Goal: Information Seeking & Learning: Find specific page/section

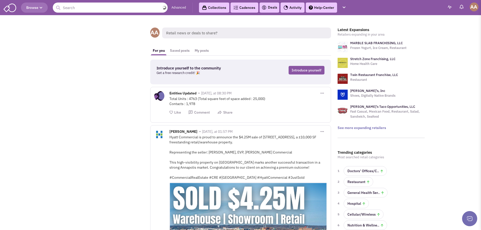
click at [133, 5] on input "text" at bounding box center [110, 8] width 115 height 10
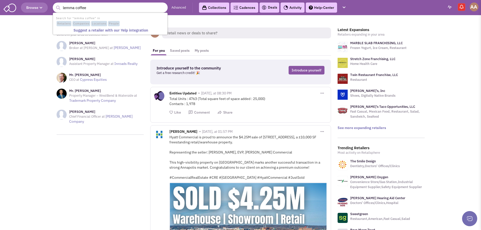
type input "lemma coffee"
click at [54, 4] on button "submit" at bounding box center [58, 8] width 8 height 8
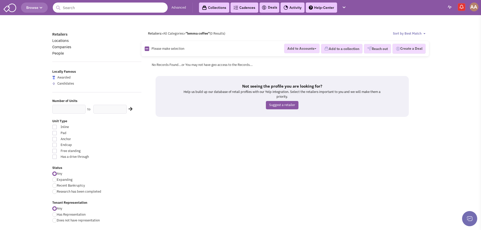
click at [87, 11] on input "text" at bounding box center [110, 8] width 115 height 10
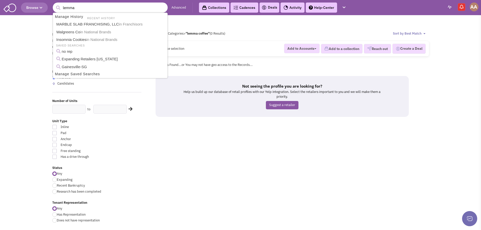
type input "lemma"
click at [54, 4] on button "submit" at bounding box center [58, 8] width 8 height 8
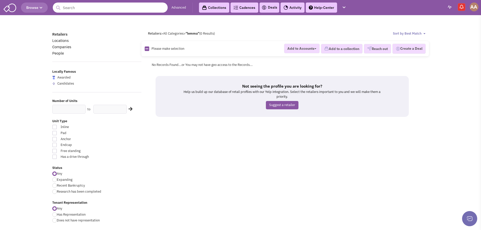
click at [115, 6] on input "text" at bounding box center [110, 8] width 115 height 10
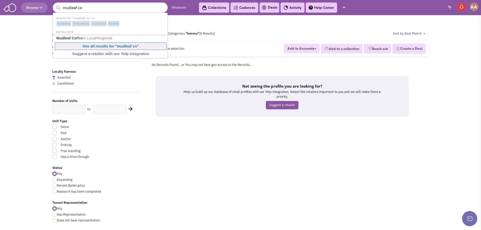
type input "Mudleaf Coffee"
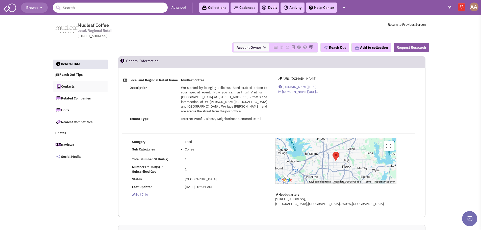
click at [74, 85] on link "Contacts" at bounding box center [80, 86] width 55 height 11
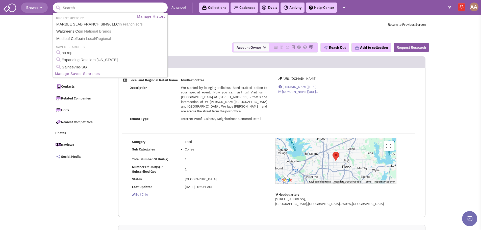
click at [98, 12] on input "text" at bounding box center [110, 8] width 115 height 10
type input "la finca"
click at [54, 4] on button "submit" at bounding box center [58, 8] width 8 height 8
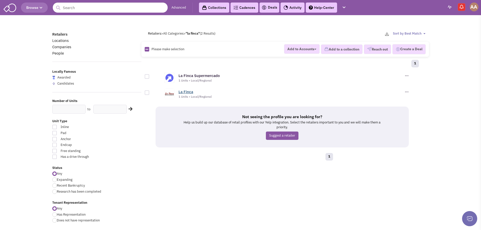
click at [184, 93] on link "La Finca" at bounding box center [185, 91] width 15 height 5
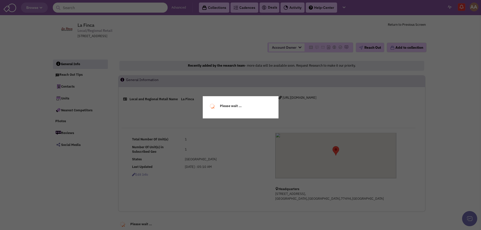
select select
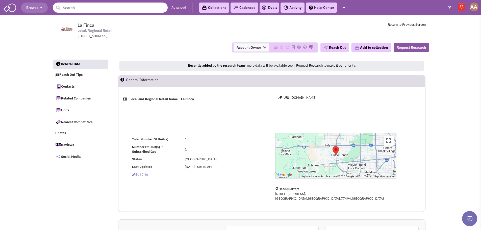
click at [92, 11] on input "text" at bounding box center [110, 8] width 115 height 10
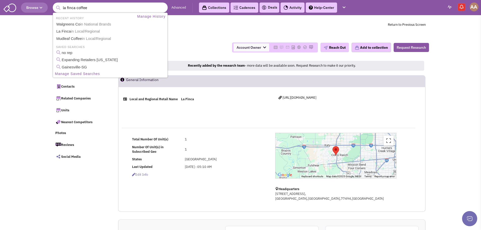
type input "la finca coffee"
click at [54, 4] on button "submit" at bounding box center [58, 8] width 8 height 8
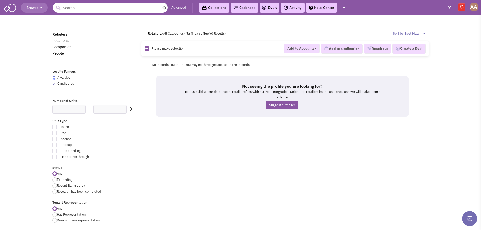
click at [144, 4] on input "text" at bounding box center [110, 8] width 115 height 10
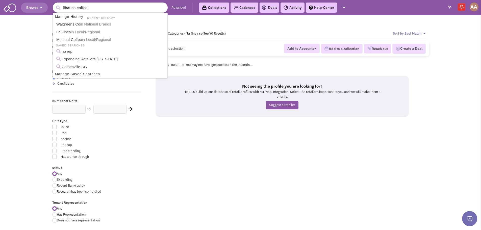
type input "libation coffee"
click at [54, 4] on button "submit" at bounding box center [58, 8] width 8 height 8
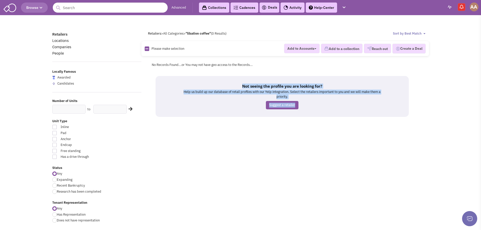
drag, startPoint x: 441, startPoint y: 134, endPoint x: 474, endPoint y: 143, distance: 33.5
click at [474, 143] on body "Browse Advanced Collections Cadences 0 Deals Activity Help-Center Calendar" at bounding box center [240, 225] width 481 height 451
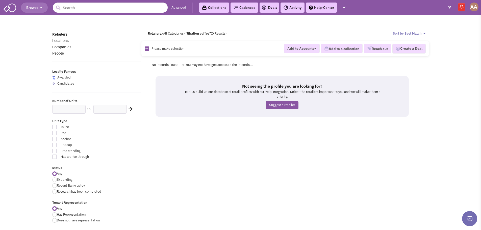
drag, startPoint x: 292, startPoint y: 168, endPoint x: 287, endPoint y: 169, distance: 5.1
click at [291, 169] on div "Retailers Locations Companies People Locally Famous Awarded Candidates Number o…" at bounding box center [240, 230] width 383 height 399
click at [111, 11] on input "text" at bounding box center [110, 8] width 115 height 10
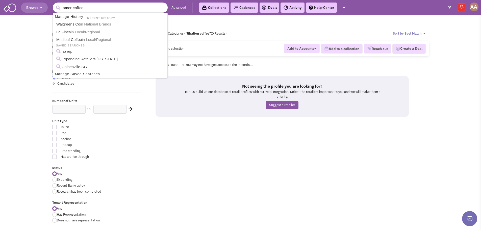
type input "amor coffee"
click at [54, 4] on button "submit" at bounding box center [58, 8] width 8 height 8
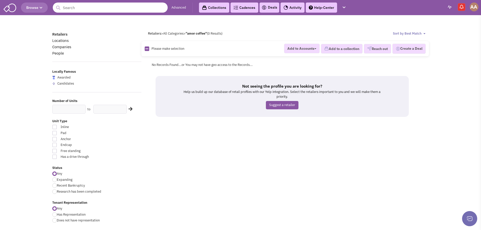
click at [135, 8] on input "text" at bounding box center [110, 8] width 115 height 10
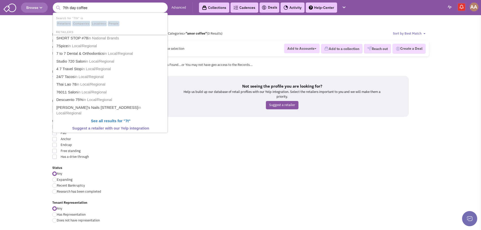
type input "7th day coffee"
click at [54, 4] on button "submit" at bounding box center [58, 8] width 8 height 8
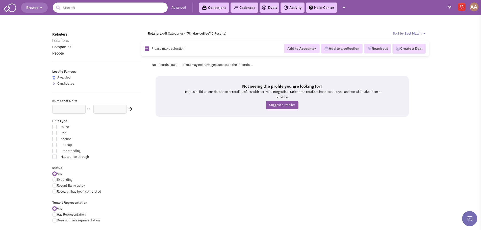
click at [113, 7] on input "text" at bounding box center [110, 8] width 115 height 10
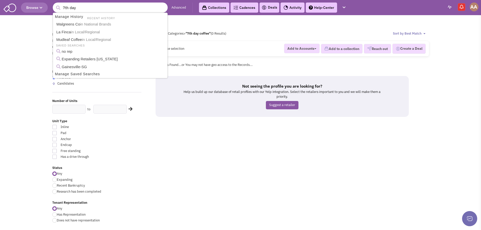
type input "7th day"
click at [54, 4] on button "submit" at bounding box center [58, 8] width 8 height 8
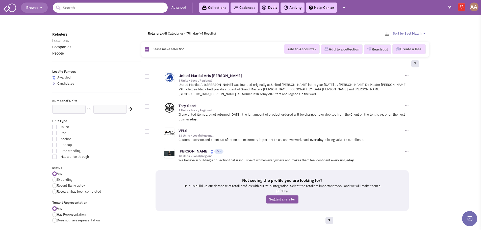
click at [147, 13] on header "Browse Advanced Collections Cadences 0 Deals Activity Help-Center Calendar" at bounding box center [240, 7] width 481 height 15
click at [136, 9] on input "text" at bounding box center [110, 8] width 115 height 10
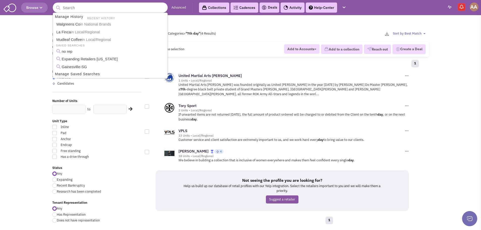
paste input "Sayfani Yemen Coffee"
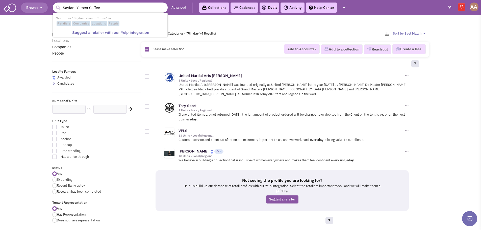
type input "Sayfani Yemen Coffee"
click at [54, 4] on button "submit" at bounding box center [58, 8] width 8 height 8
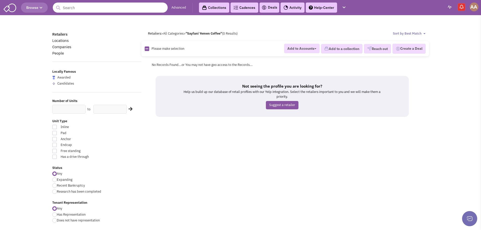
click at [110, 10] on input "text" at bounding box center [110, 8] width 115 height 10
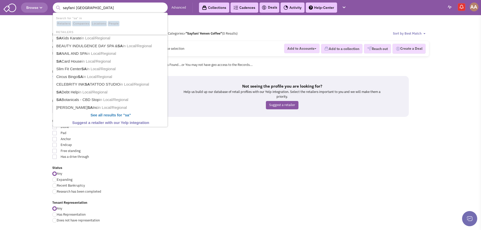
type input "sayfani [GEOGRAPHIC_DATA]"
click at [54, 4] on button "submit" at bounding box center [58, 8] width 8 height 8
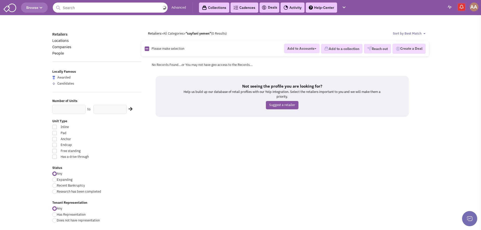
click at [106, 10] on input "text" at bounding box center [110, 8] width 115 height 10
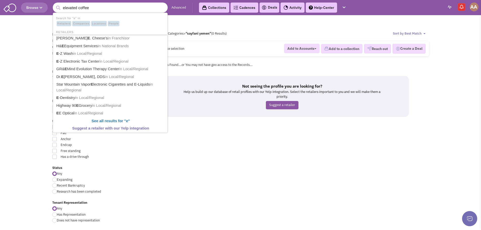
type input "elevated coffee"
click at [54, 4] on button "submit" at bounding box center [58, 8] width 8 height 8
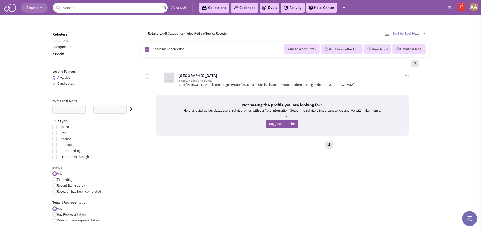
click at [108, 8] on input "text" at bounding box center [110, 8] width 115 height 10
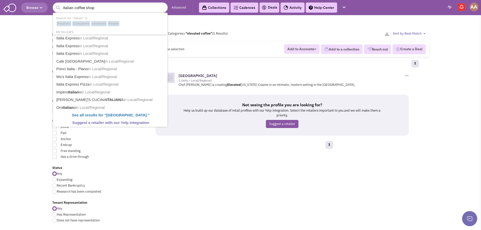
type input "italian coffee shop"
click at [54, 4] on button "submit" at bounding box center [58, 8] width 8 height 8
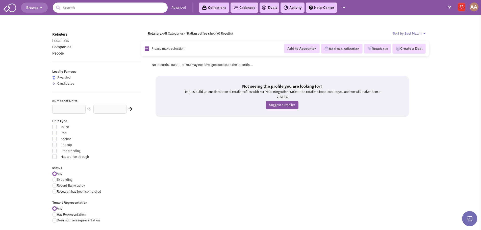
click at [108, 6] on input "text" at bounding box center [110, 8] width 115 height 10
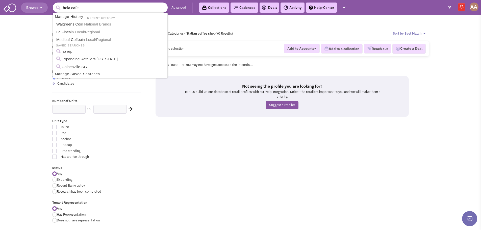
type input "hola cafe"
click at [54, 4] on button "submit" at bounding box center [58, 8] width 8 height 8
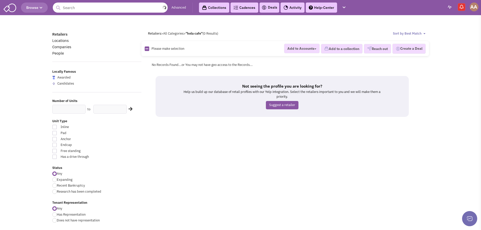
click at [104, 8] on input "text" at bounding box center [110, 8] width 115 height 10
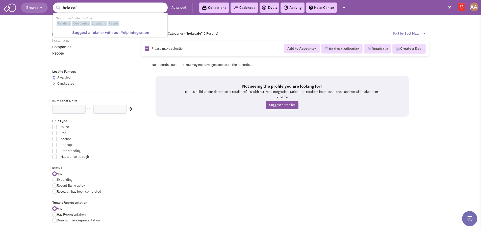
type input "hola cafe"
click at [54, 4] on button "submit" at bounding box center [58, 8] width 8 height 8
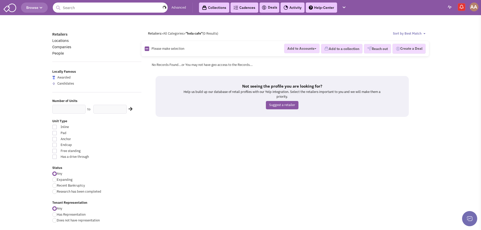
click at [129, 9] on input "text" at bounding box center [110, 8] width 115 height 10
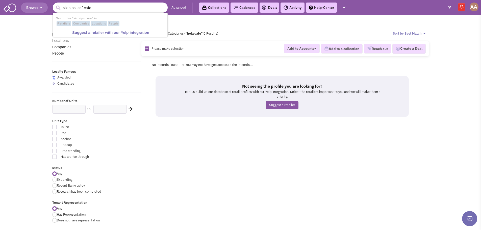
type input "six sips leaf cafe"
click at [54, 4] on button "submit" at bounding box center [58, 8] width 8 height 8
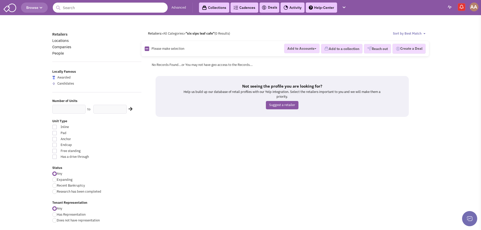
click at [114, 13] on header "Browse Advanced Collections Cadences 0 Deals Activity Help-Center Calendar" at bounding box center [240, 7] width 481 height 15
click at [113, 9] on input "text" at bounding box center [110, 8] width 115 height 10
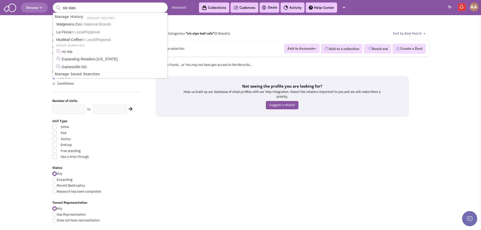
type input "six sips"
click at [54, 4] on button "submit" at bounding box center [58, 8] width 8 height 8
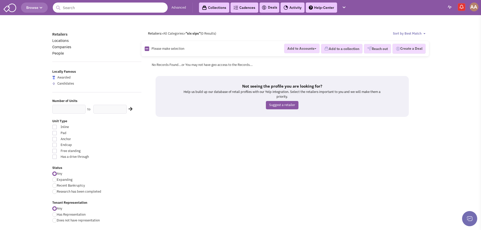
click at [117, 8] on input "text" at bounding box center [110, 8] width 115 height 10
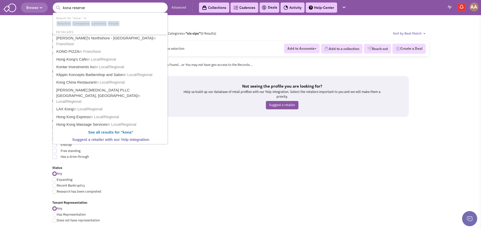
type input "kona reserve"
click at [54, 4] on button "submit" at bounding box center [58, 8] width 8 height 8
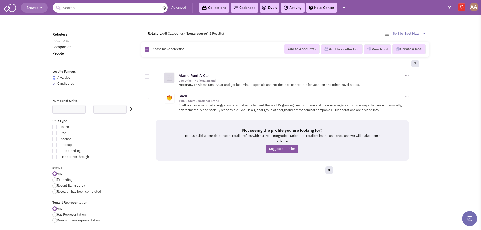
click at [84, 7] on input "text" at bounding box center [110, 8] width 115 height 10
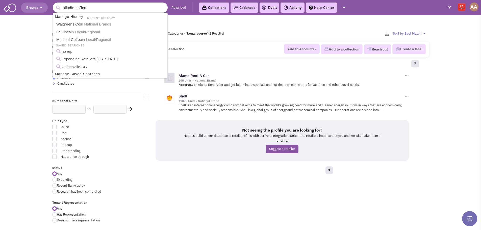
type input "alladin coffee"
click at [54, 4] on button "submit" at bounding box center [58, 8] width 8 height 8
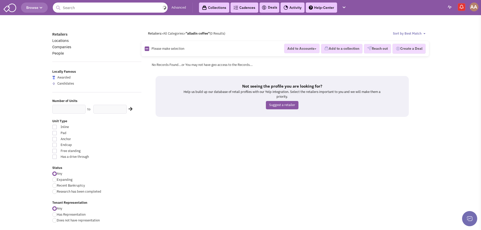
click at [90, 5] on input "text" at bounding box center [110, 8] width 115 height 10
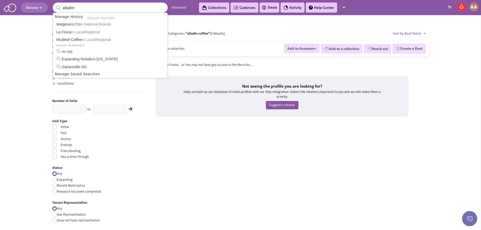
type input "alladin"
click at [54, 4] on button "submit" at bounding box center [58, 8] width 8 height 8
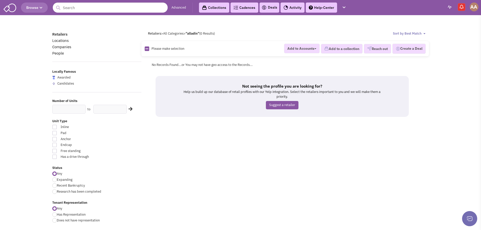
drag, startPoint x: 98, startPoint y: 13, endPoint x: 94, endPoint y: 10, distance: 4.8
click at [96, 12] on header "Browse Advanced Collections Cadences 0 Deals Activity Help-Center Calendar" at bounding box center [240, 7] width 481 height 15
click at [92, 9] on input "text" at bounding box center [110, 8] width 115 height 10
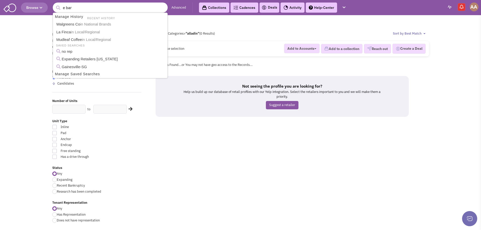
type input "e bar"
click at [54, 4] on button "submit" at bounding box center [58, 8] width 8 height 8
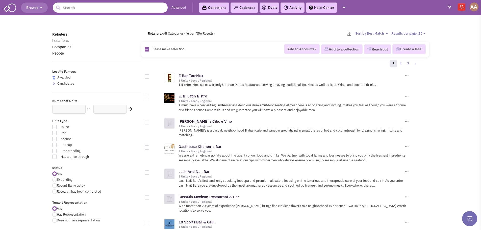
click at [99, 6] on input "text" at bounding box center [110, 8] width 115 height 10
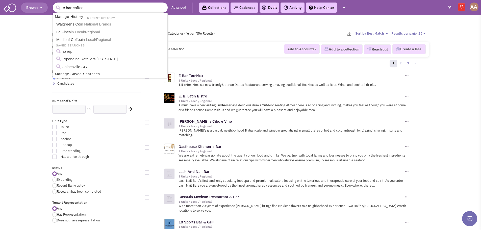
type input "e bar coffee"
click at [54, 4] on button "submit" at bounding box center [58, 8] width 8 height 8
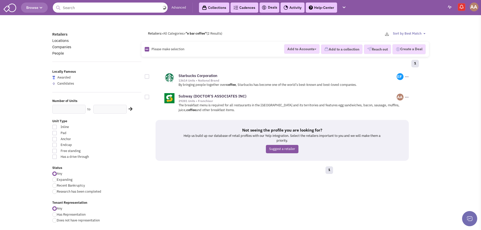
click at [141, 10] on input "text" at bounding box center [110, 8] width 115 height 10
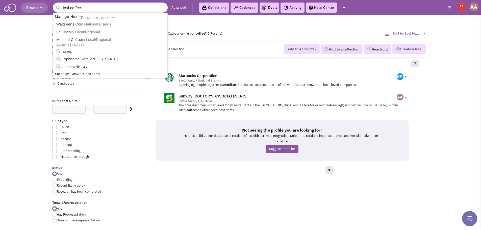
type input "leaf coffee"
click at [54, 4] on button "submit" at bounding box center [58, 8] width 8 height 8
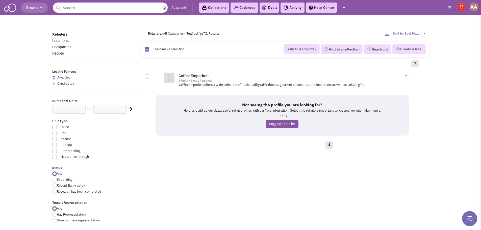
click at [113, 7] on input "text" at bounding box center [110, 8] width 115 height 10
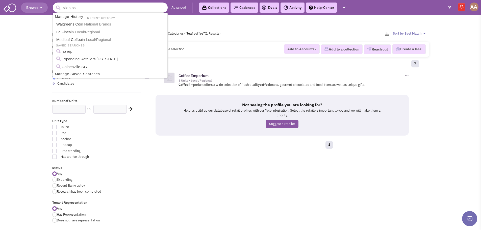
type input "six sips"
click at [54, 4] on button "submit" at bounding box center [58, 8] width 8 height 8
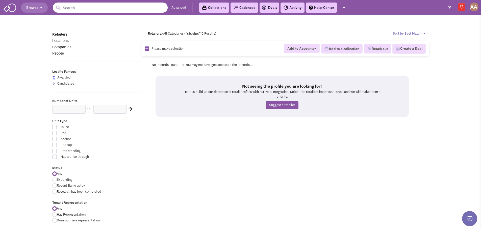
click at [149, 8] on input "text" at bounding box center [110, 8] width 115 height 10
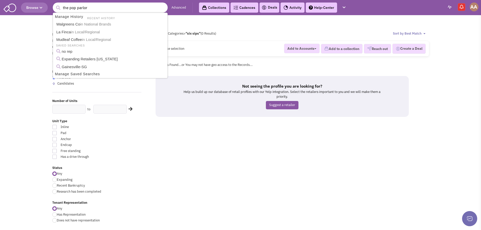
type input "the pop parlor"
click at [54, 4] on button "submit" at bounding box center [58, 8] width 8 height 8
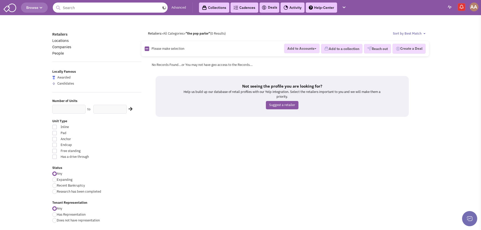
click at [87, 9] on input "text" at bounding box center [110, 8] width 115 height 10
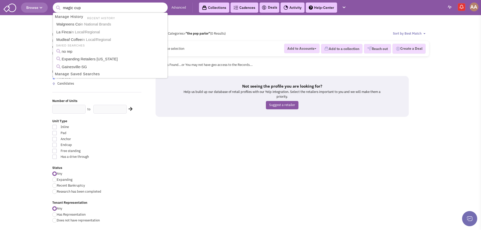
type input "magic cup"
click at [54, 4] on button "submit" at bounding box center [58, 8] width 8 height 8
